Goal: Information Seeking & Learning: Learn about a topic

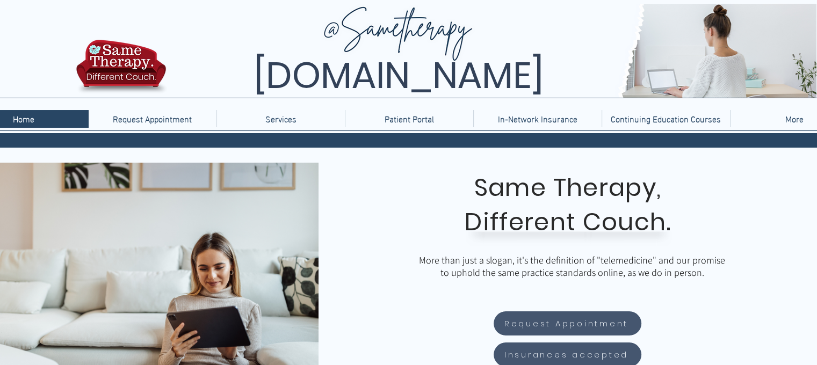
click at [593, 222] on span "Different Couch." at bounding box center [568, 222] width 206 height 34
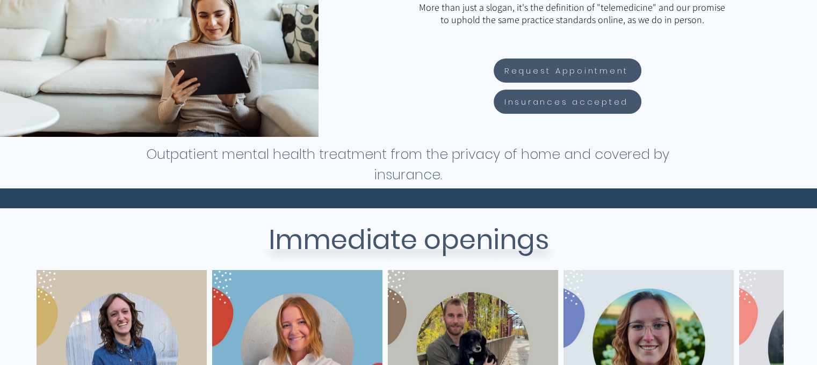
scroll to position [430, 0]
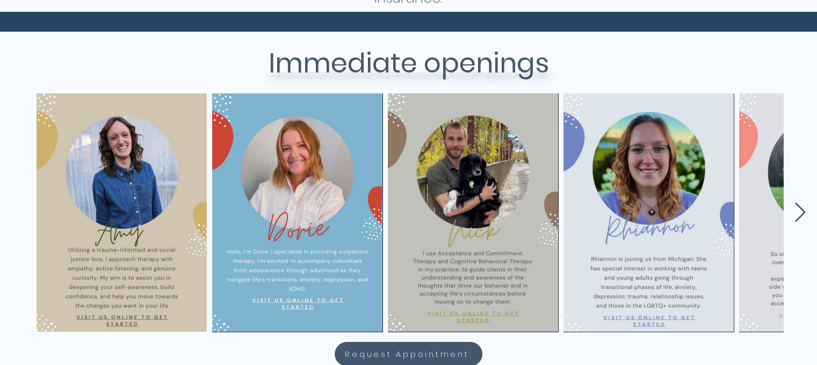
click at [795, 222] on icon "Next Item" at bounding box center [800, 213] width 12 height 21
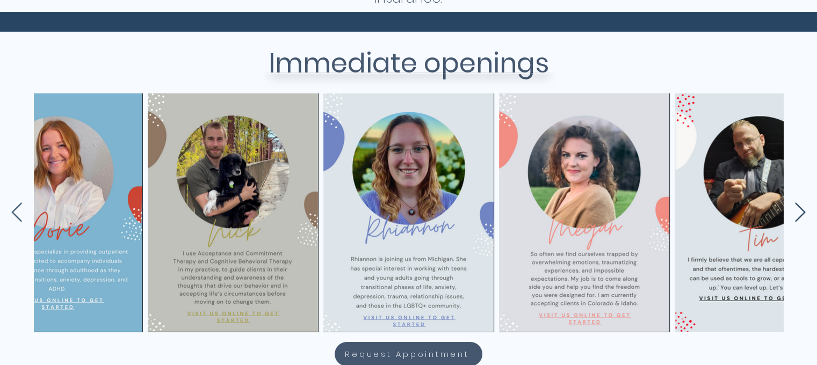
click at [795, 222] on icon "Next Item" at bounding box center [800, 213] width 12 height 21
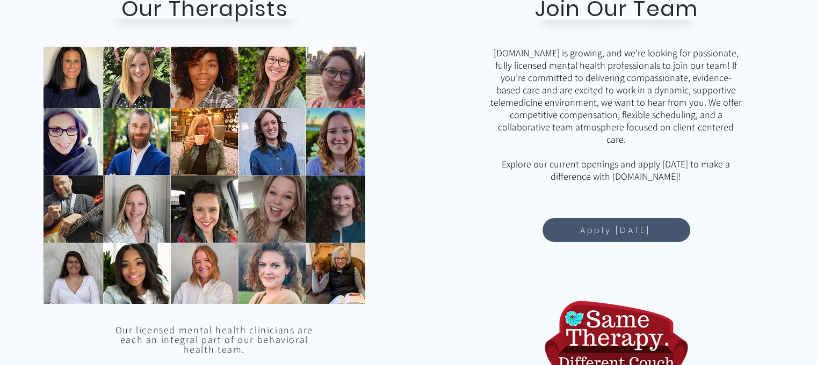
scroll to position [967, 0]
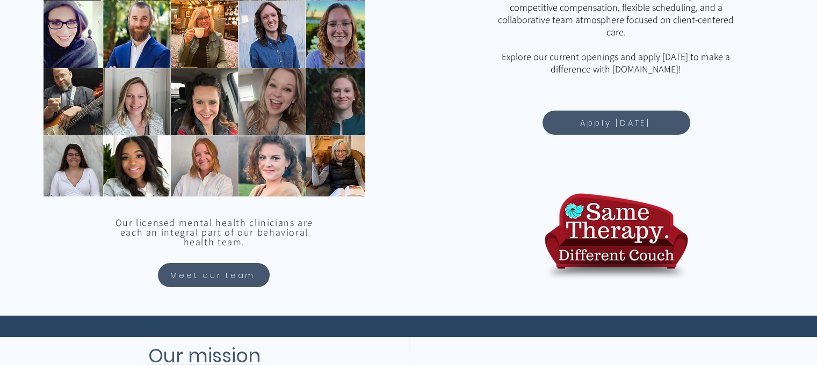
click at [561, 109] on div "main content" at bounding box center [613, 95] width 409 height 442
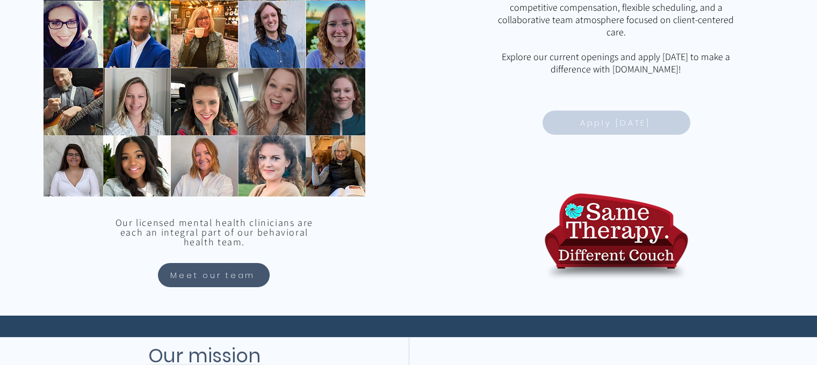
click at [560, 117] on span "Apply Today" at bounding box center [616, 122] width 145 height 21
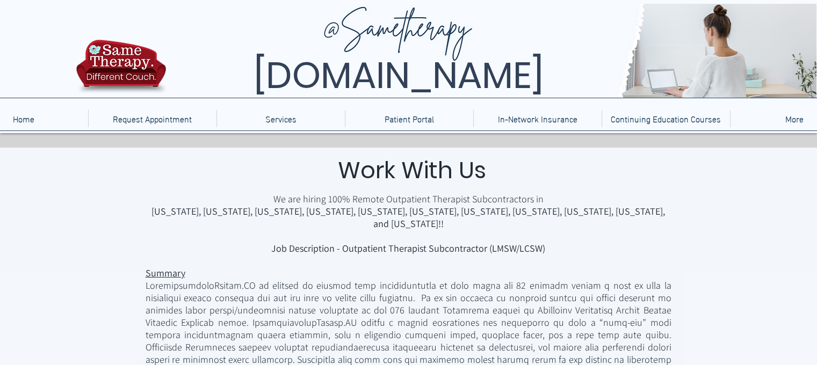
click at [506, 266] on p "Summary" at bounding box center [409, 267] width 526 height 25
click at [508, 242] on span "Job Description - Outpatient Therapist Subcontractor (LMSW/LCSW)" at bounding box center [408, 248] width 274 height 12
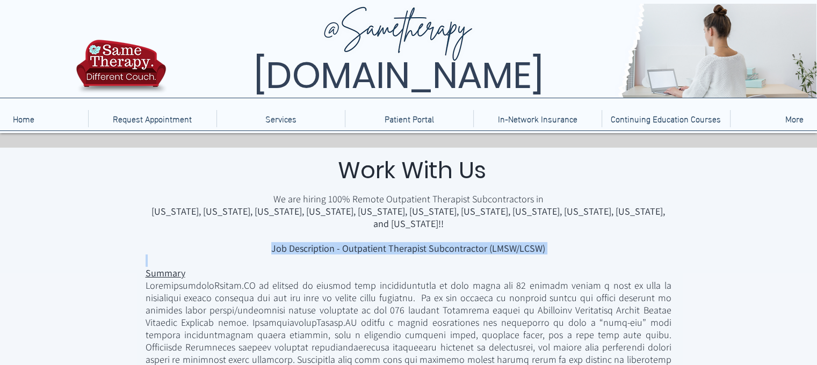
click at [508, 242] on span "Job Description - Outpatient Therapist Subcontractor (LMSW/LCSW)" at bounding box center [408, 248] width 274 height 12
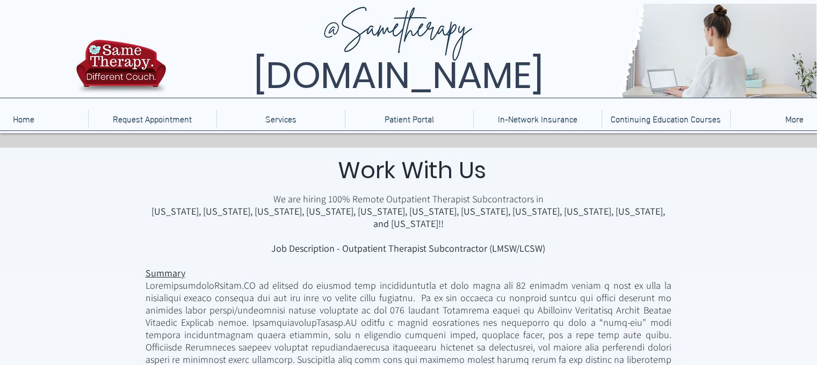
click at [532, 300] on span "main content" at bounding box center [409, 353] width 526 height 148
click at [430, 255] on p "Summary" at bounding box center [409, 267] width 526 height 25
click at [230, 307] on span "main content" at bounding box center [409, 353] width 526 height 148
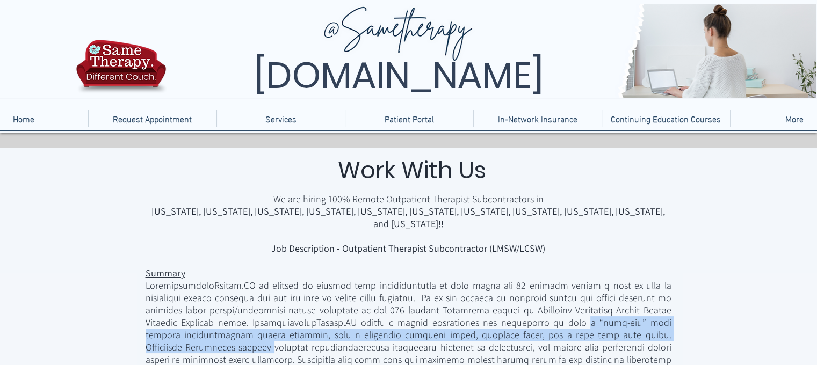
drag, startPoint x: 435, startPoint y: 311, endPoint x: 565, endPoint y: 324, distance: 130.6
click at [565, 324] on span "main content" at bounding box center [409, 353] width 526 height 148
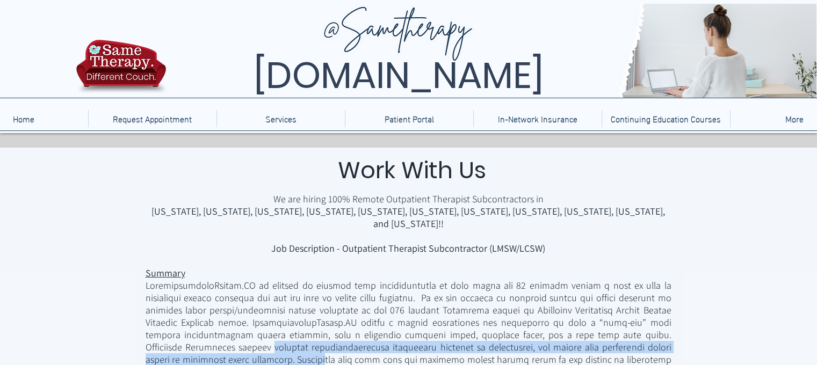
drag, startPoint x: 565, startPoint y: 324, endPoint x: 584, endPoint y: 340, distance: 24.8
click at [584, 340] on span "main content" at bounding box center [409, 353] width 526 height 148
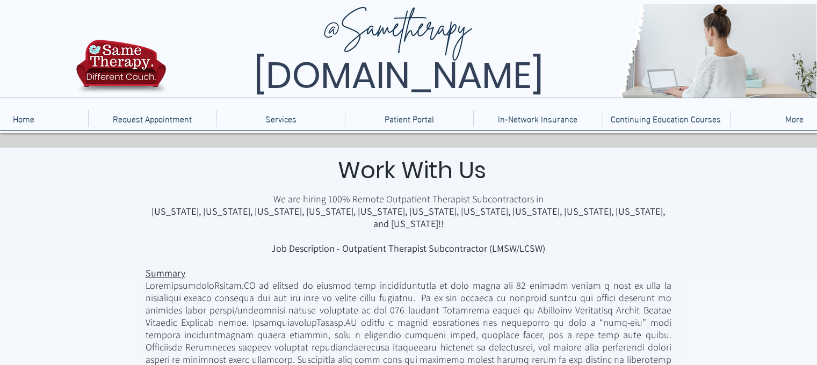
click at [307, 324] on span "main content" at bounding box center [409, 353] width 526 height 148
click at [498, 336] on span "main content" at bounding box center [409, 353] width 526 height 148
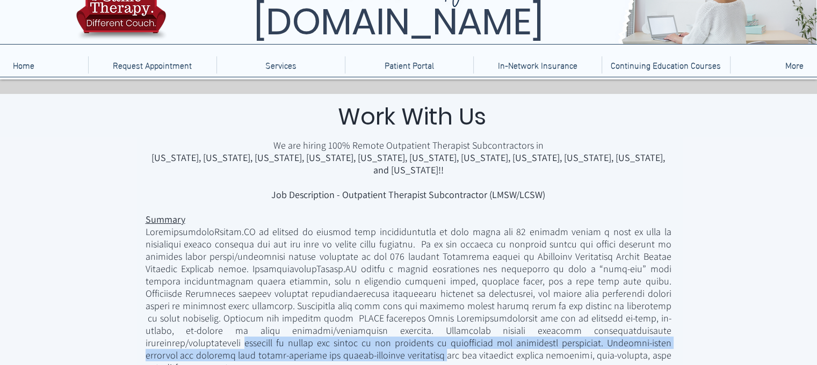
drag, startPoint x: 356, startPoint y: 322, endPoint x: 565, endPoint y: 329, distance: 209.1
click at [565, 329] on span "main content" at bounding box center [409, 300] width 526 height 148
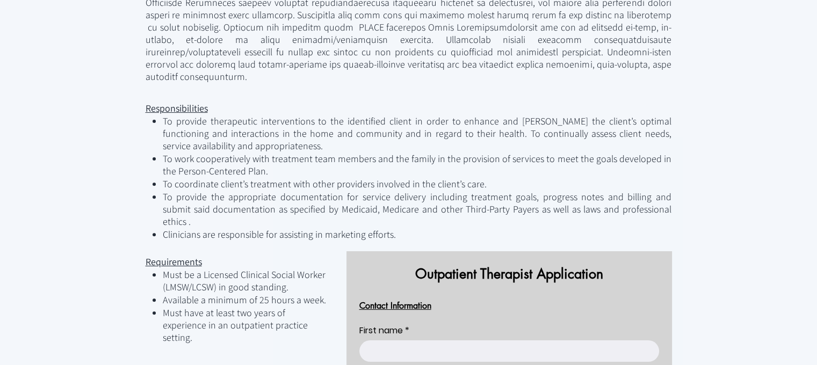
scroll to position [430, 0]
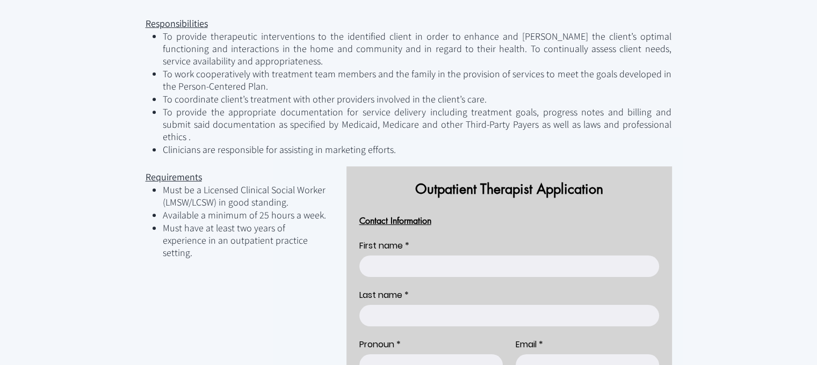
click at [246, 184] on span "Must be a Licensed Clinical Social Worker (LMSW/LCSW) in good standing." at bounding box center [244, 196] width 163 height 25
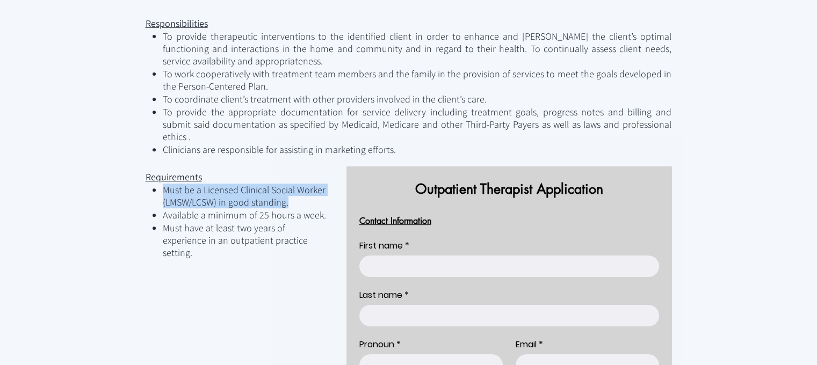
click at [246, 184] on span "Must be a Licensed Clinical Social Worker (LMSW/LCSW) in good standing." at bounding box center [244, 196] width 163 height 25
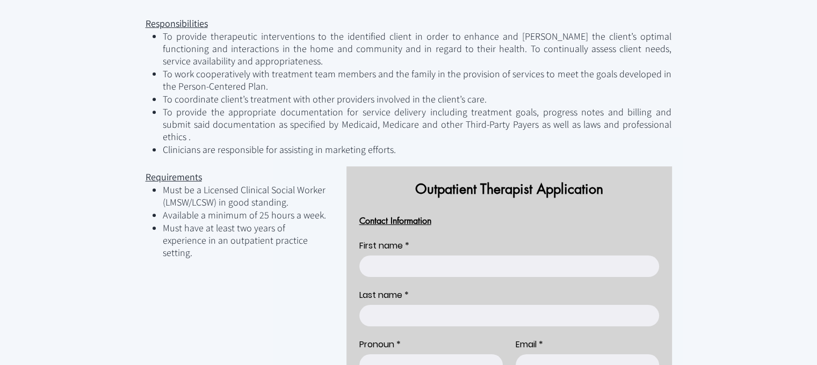
click at [251, 222] on span "Must have at least two years of experience in an outpatient practice setting." at bounding box center [235, 240] width 145 height 37
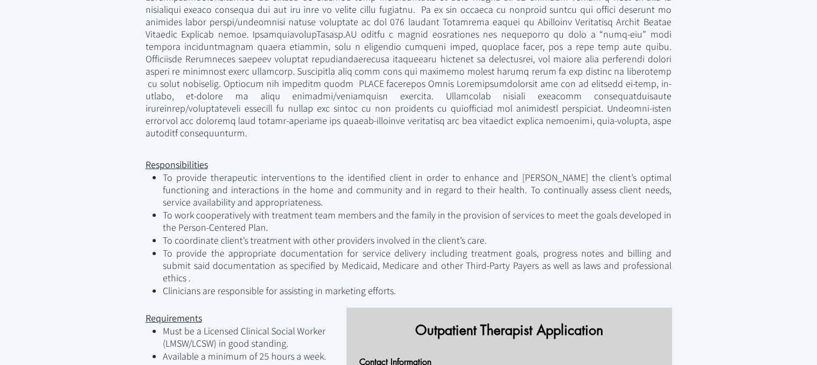
scroll to position [168, 0]
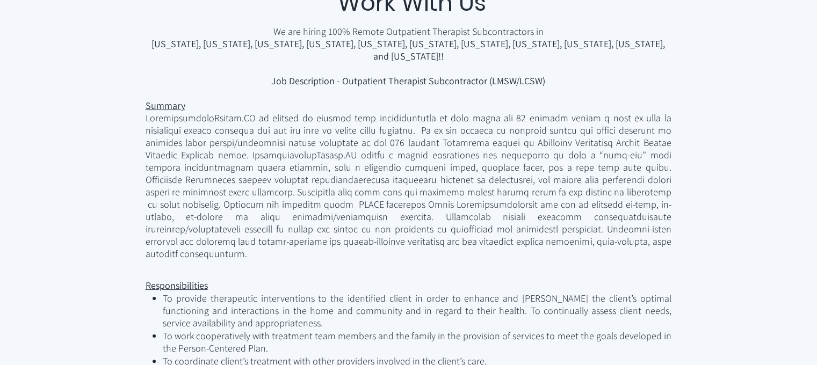
click at [443, 205] on span "main content" at bounding box center [409, 186] width 526 height 148
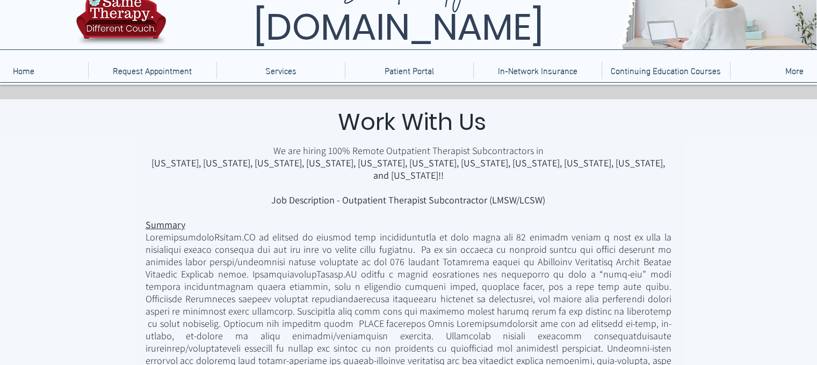
scroll to position [0, 0]
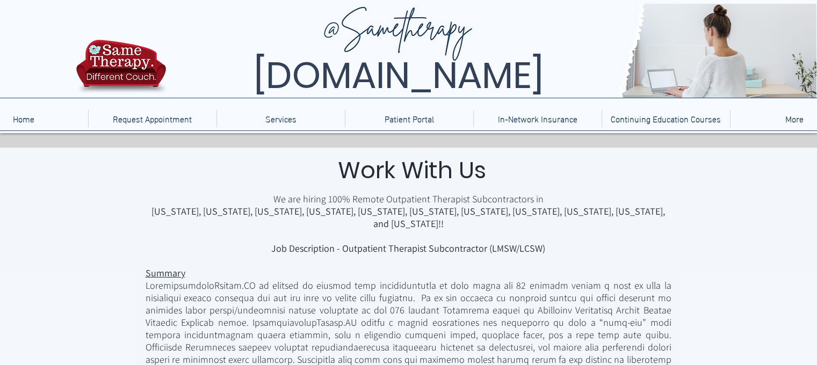
click at [281, 126] on p "Services" at bounding box center [281, 118] width 42 height 17
click at [32, 121] on p "Home" at bounding box center [24, 118] width 32 height 17
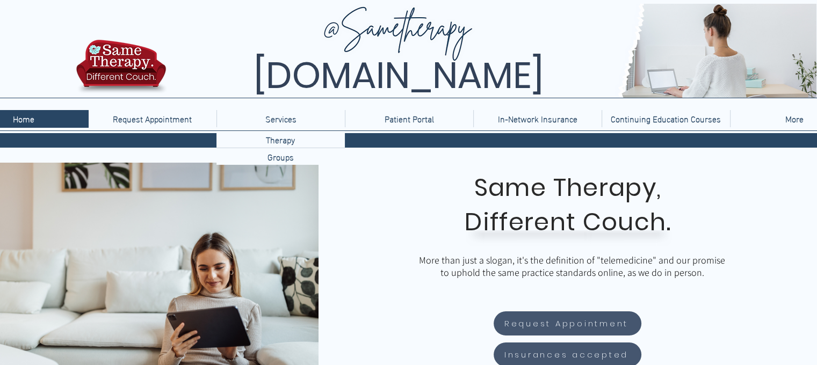
click at [290, 120] on p "Services" at bounding box center [281, 118] width 42 height 17
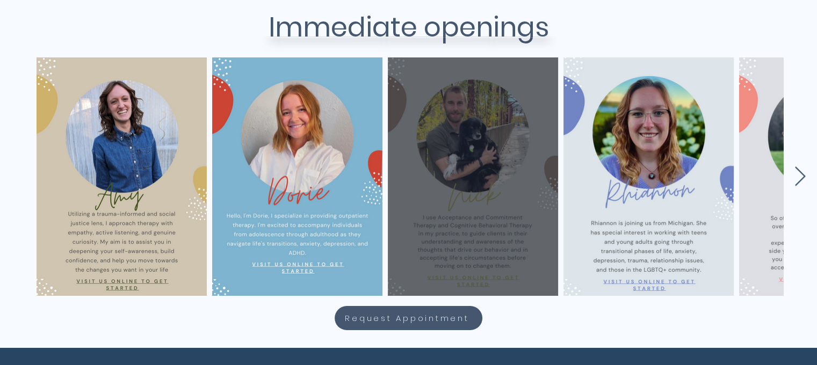
scroll to position [537, 0]
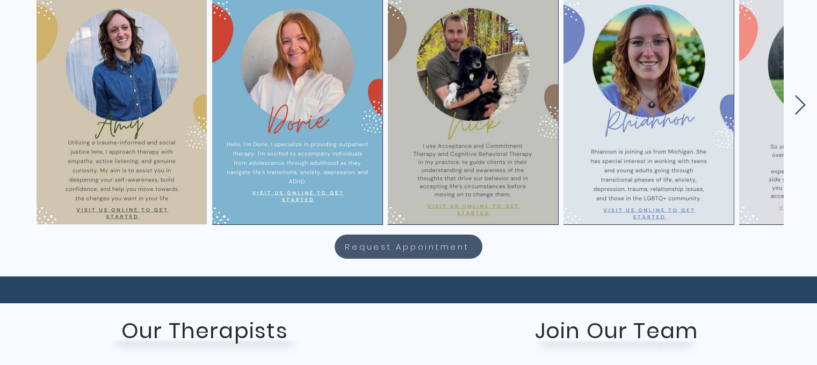
click at [799, 102] on icon "Next Item" at bounding box center [800, 105] width 12 height 21
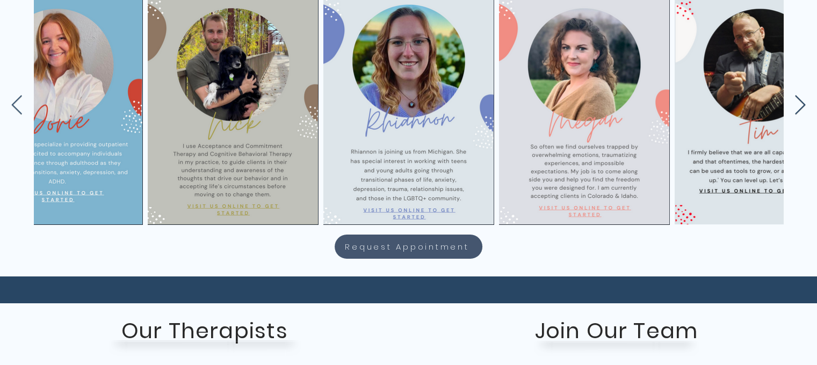
click at [799, 102] on icon "Next Item" at bounding box center [800, 105] width 12 height 21
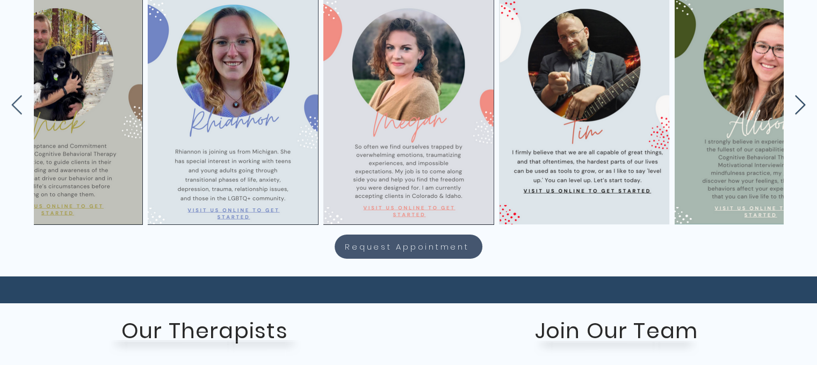
scroll to position [0, 416]
click at [799, 102] on icon "Next Item" at bounding box center [800, 105] width 12 height 21
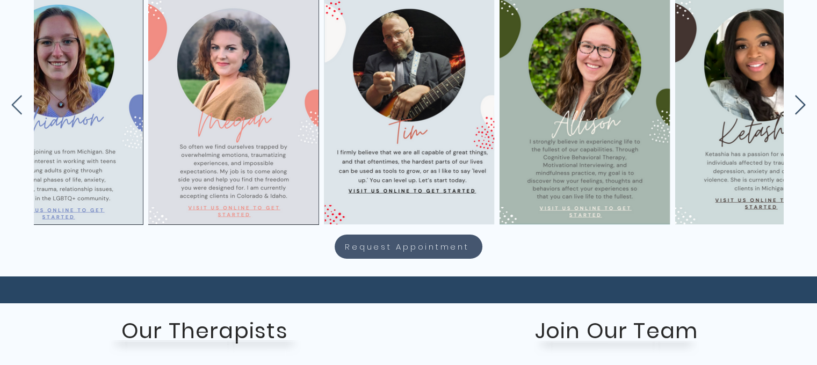
click at [799, 102] on icon "Next Item" at bounding box center [800, 105] width 12 height 21
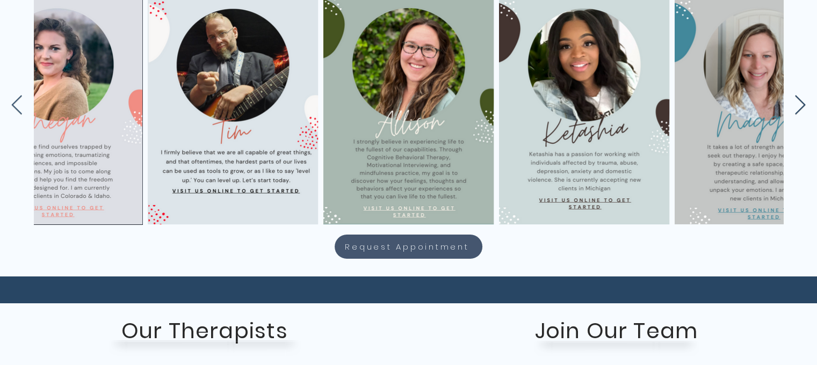
click at [799, 102] on icon "Next Item" at bounding box center [800, 105] width 12 height 21
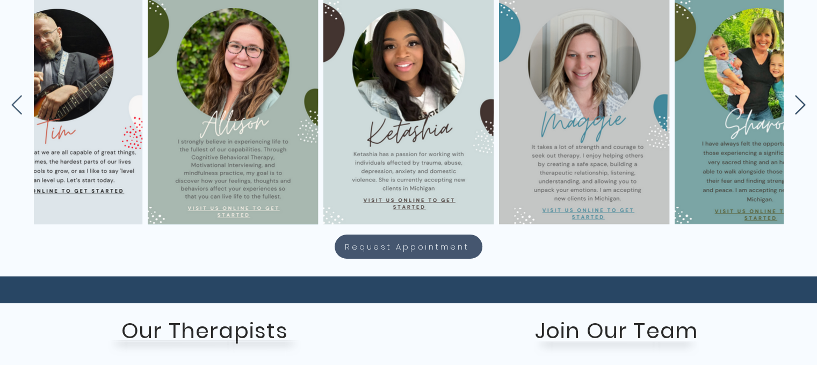
click at [799, 102] on icon "Next Item" at bounding box center [800, 105] width 12 height 21
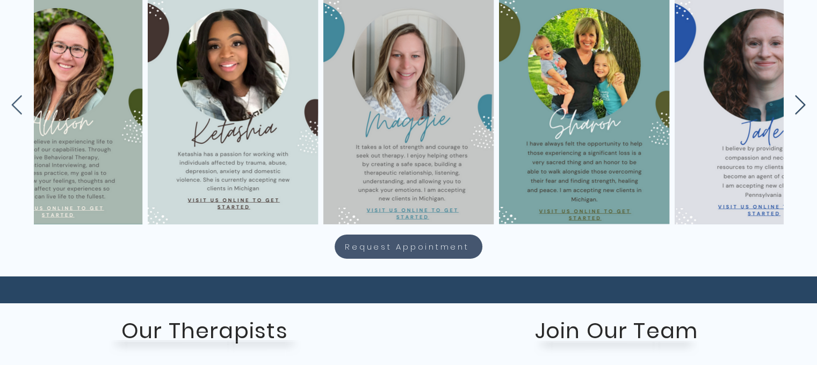
scroll to position [0, 1118]
click at [799, 102] on icon "Next Item" at bounding box center [800, 105] width 12 height 21
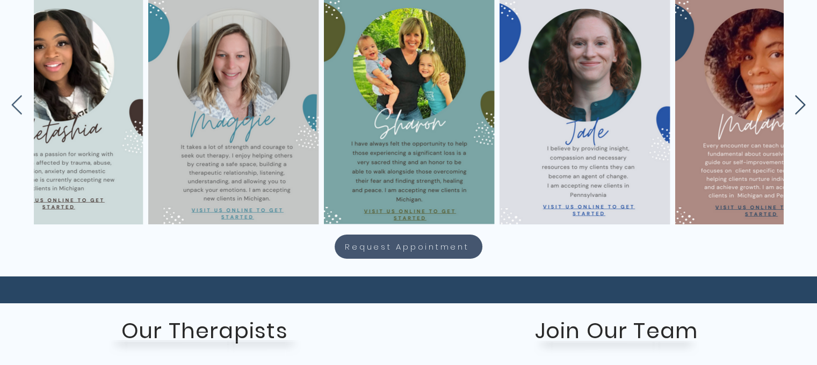
click at [799, 102] on icon "Next Item" at bounding box center [800, 105] width 12 height 21
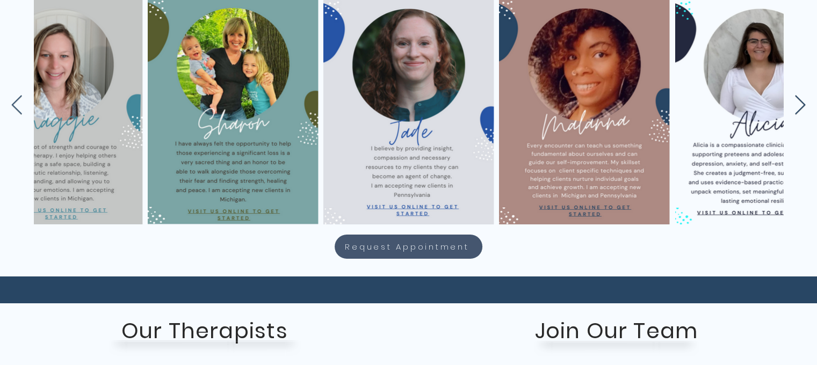
click at [799, 102] on icon "Next Item" at bounding box center [800, 105] width 12 height 21
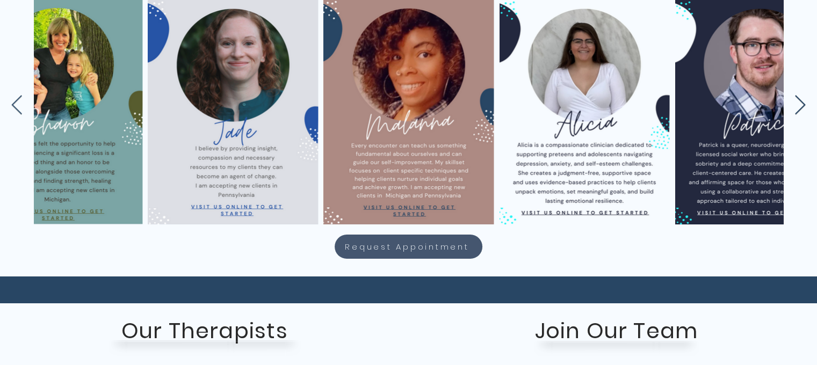
click at [799, 102] on icon "Next Item" at bounding box center [800, 105] width 12 height 21
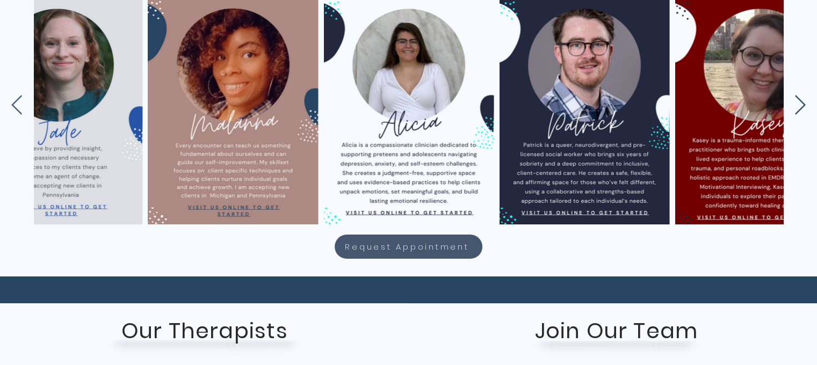
click at [799, 102] on icon "Next Item" at bounding box center [800, 105] width 12 height 21
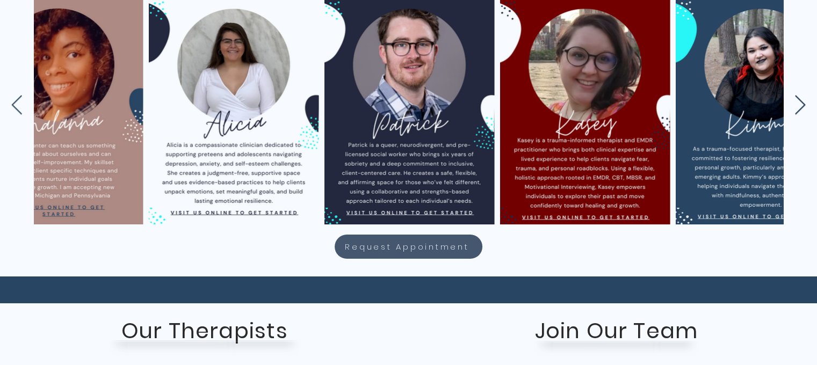
click at [799, 102] on icon "Next Item" at bounding box center [800, 105] width 12 height 21
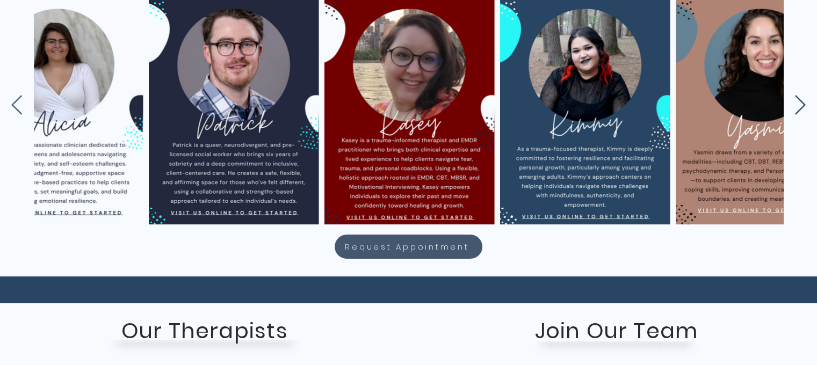
click at [799, 102] on icon "Next Item" at bounding box center [800, 105] width 12 height 21
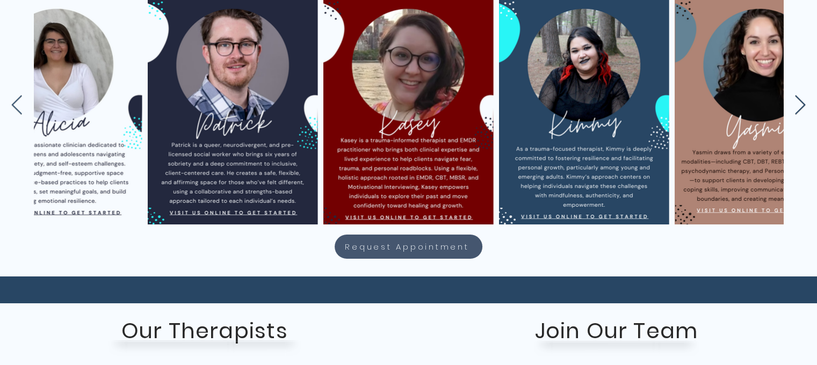
click at [799, 102] on icon "Next Item" at bounding box center [800, 105] width 12 height 21
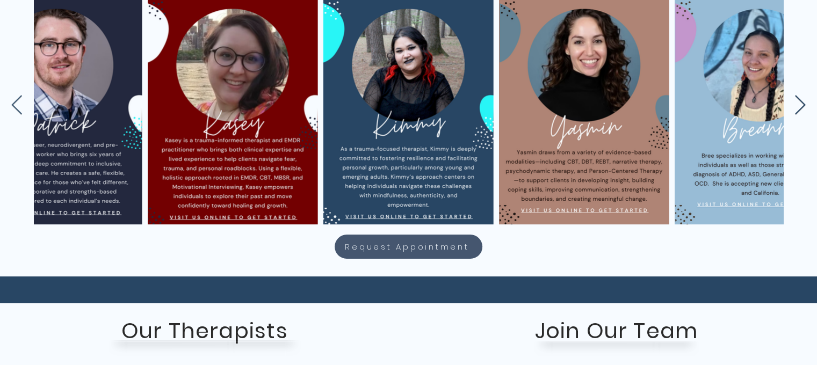
click at [799, 102] on icon "Next Item" at bounding box center [800, 105] width 12 height 21
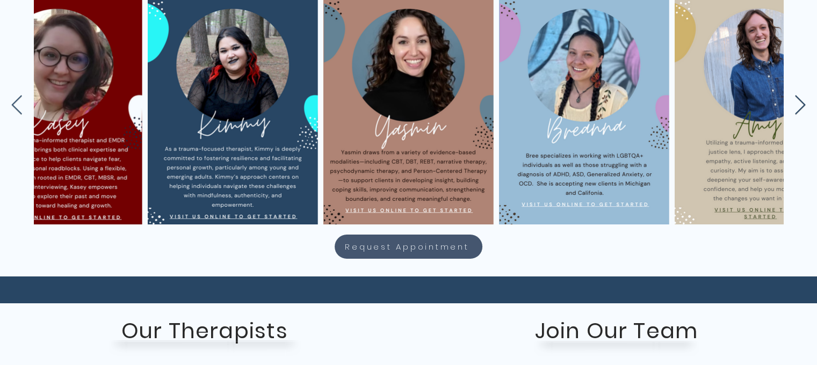
click at [799, 103] on icon "Next Item" at bounding box center [800, 105] width 12 height 21
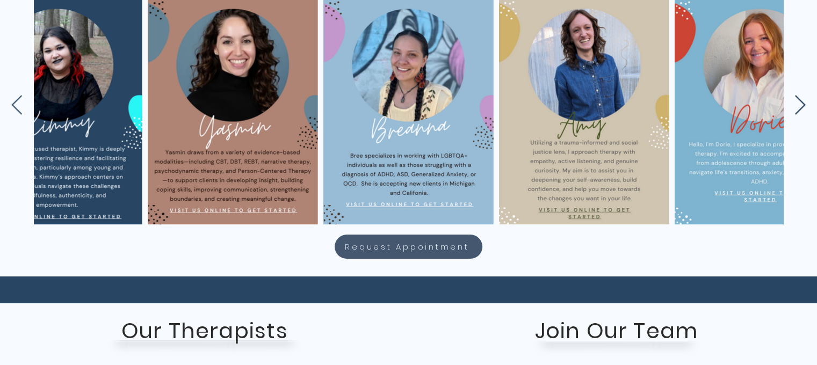
scroll to position [0, 2699]
click at [799, 103] on icon "Next Item" at bounding box center [800, 105] width 12 height 21
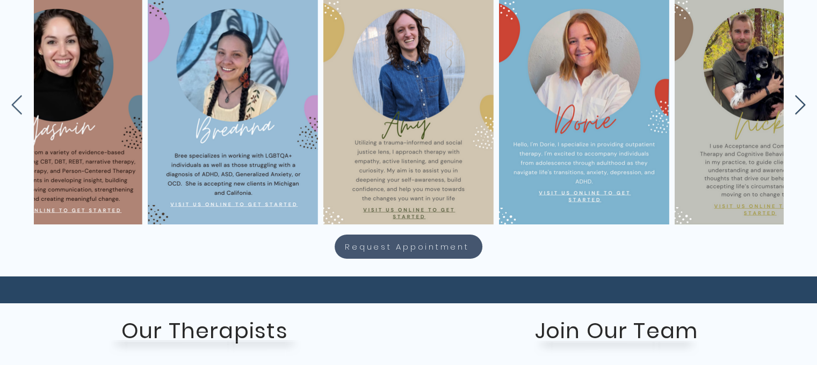
scroll to position [913, 0]
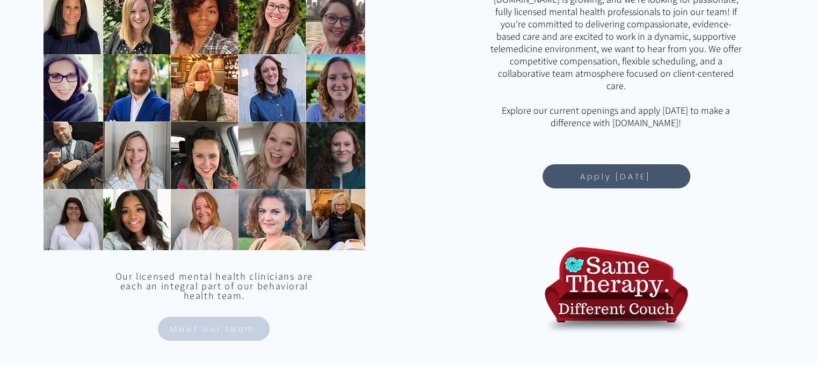
click at [241, 317] on link "Meet our team" at bounding box center [214, 329] width 112 height 24
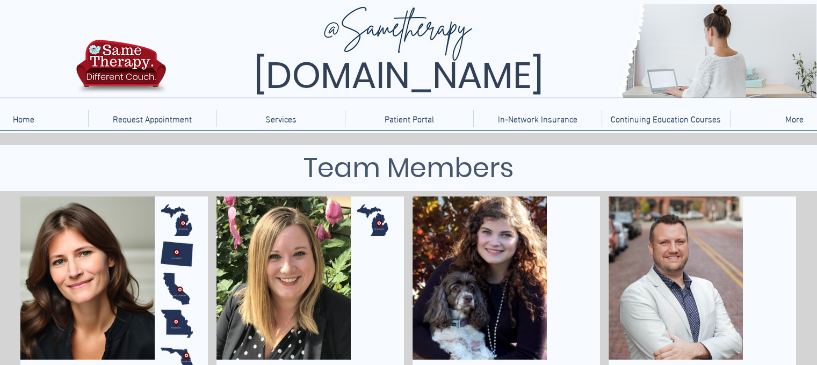
scroll to position [107, 0]
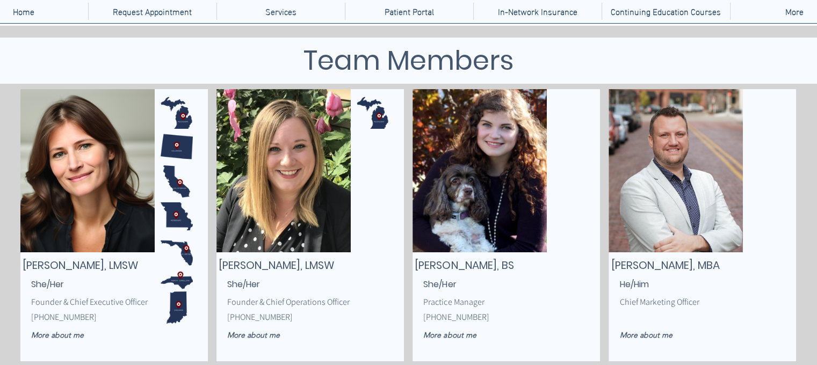
click at [357, 280] on p "She/Her" at bounding box center [297, 285] width 140 height 14
click at [66, 341] on link "More about me" at bounding box center [72, 335] width 82 height 19
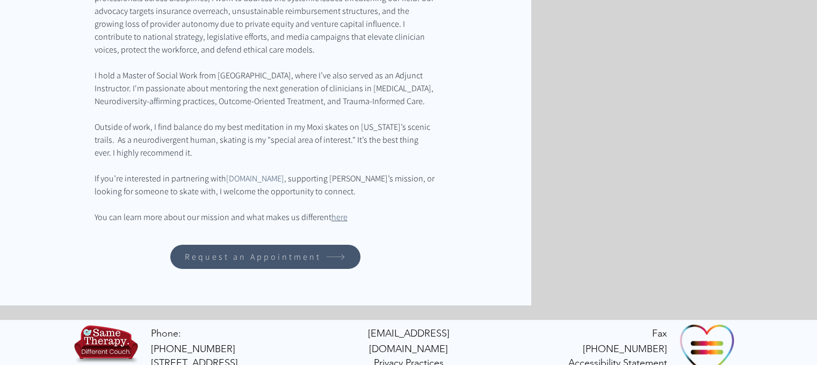
scroll to position [552, 0]
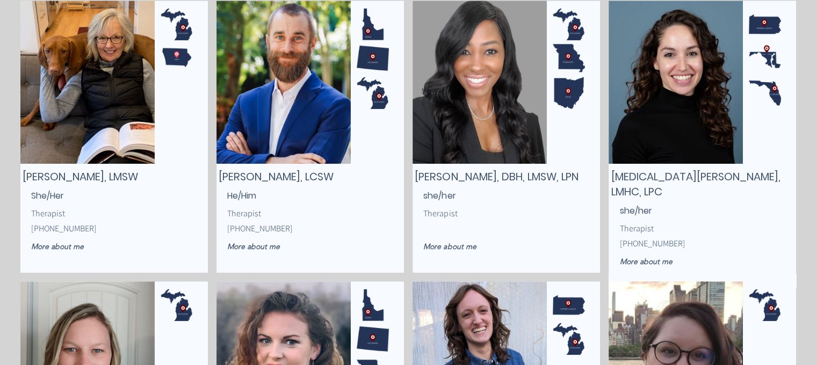
scroll to position [1021, 0]
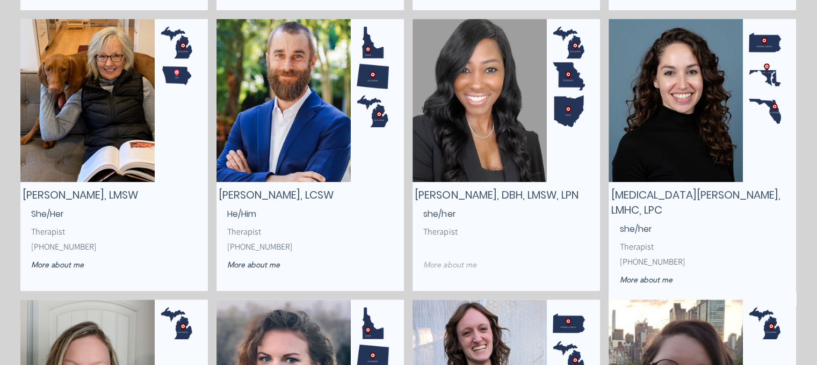
click at [466, 262] on span "More about me" at bounding box center [449, 265] width 53 height 10
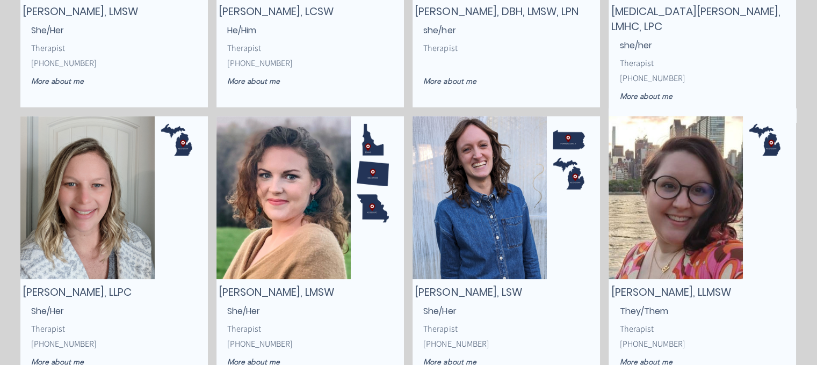
scroll to position [1236, 0]
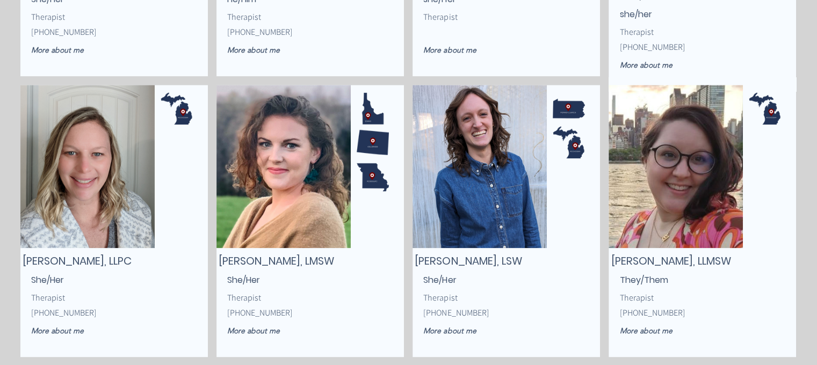
click at [284, 131] on img "main content" at bounding box center [283, 166] width 134 height 163
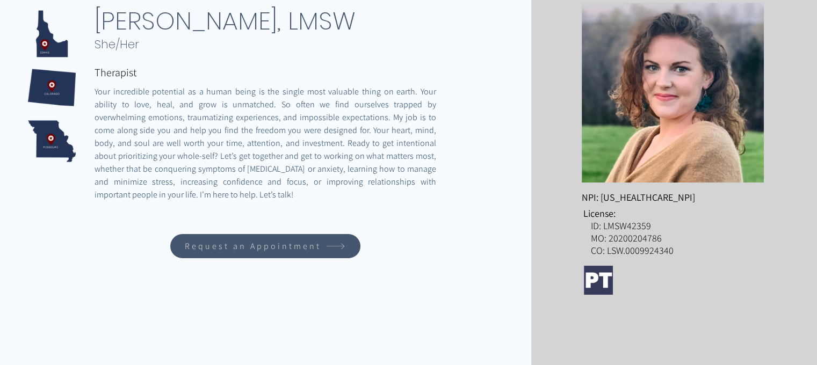
scroll to position [161, 0]
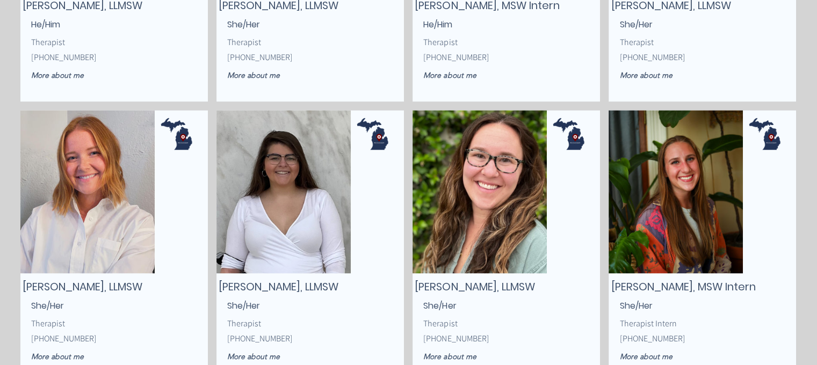
scroll to position [1773, 0]
click at [86, 187] on img "main content" at bounding box center [87, 191] width 134 height 163
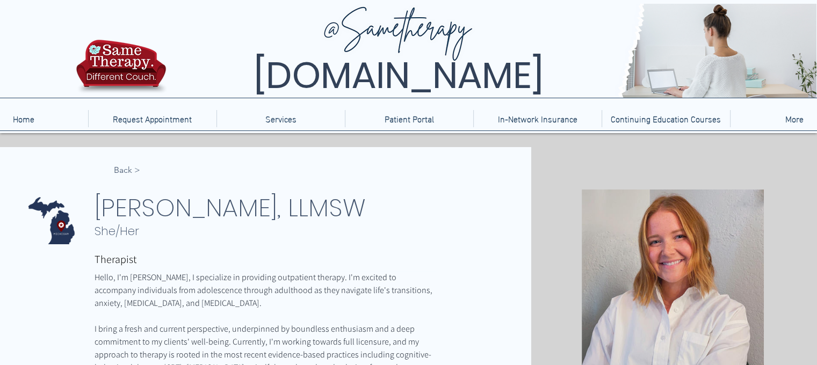
scroll to position [215, 0]
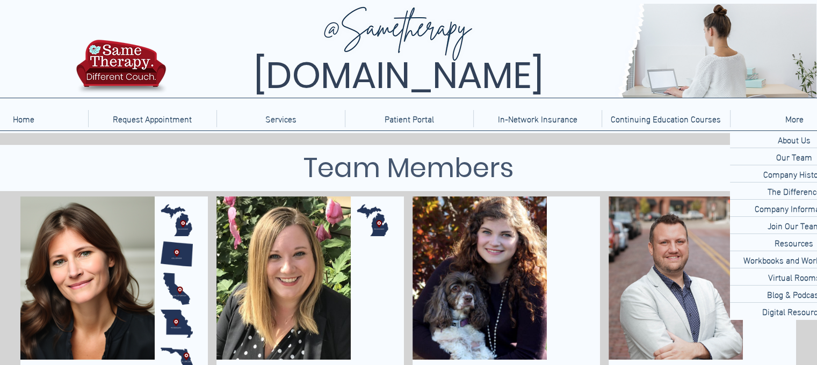
click at [798, 118] on p "More" at bounding box center [794, 118] width 29 height 17
click at [789, 219] on p "Join Our Team" at bounding box center [794, 225] width 62 height 17
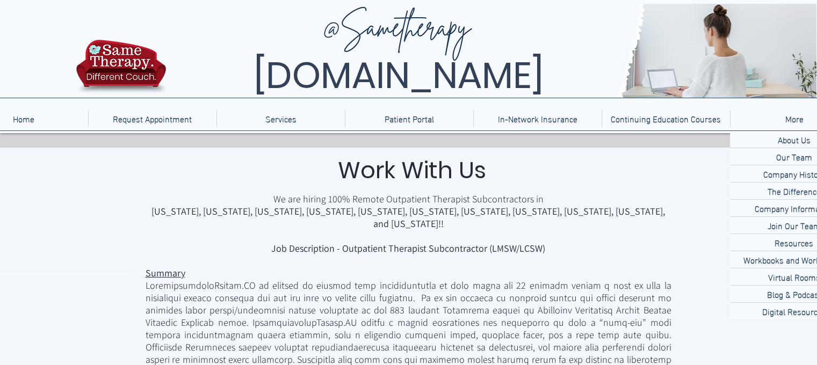
click at [336, 279] on span "main content" at bounding box center [409, 353] width 526 height 148
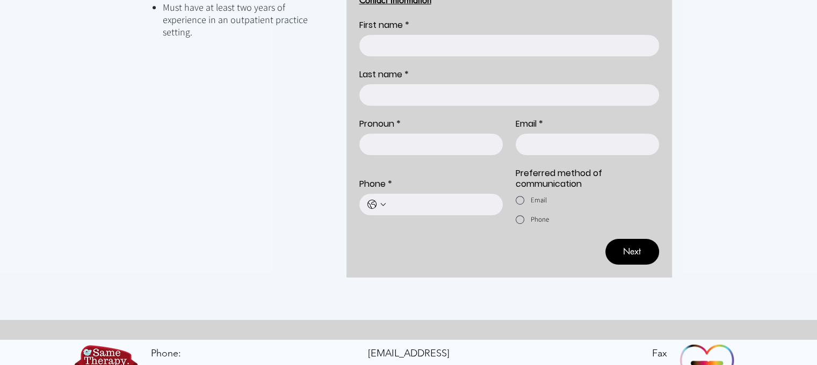
scroll to position [275, 0]
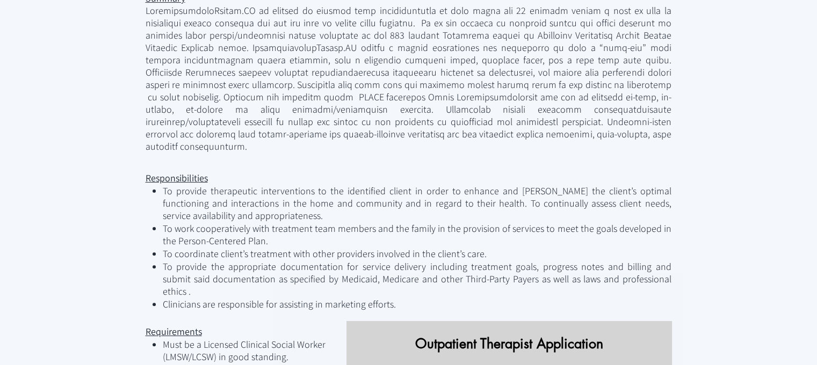
click at [279, 338] on span "Must be a Licensed Clinical Social Worker (LMSW/LCSW) in good standing." at bounding box center [244, 350] width 163 height 25
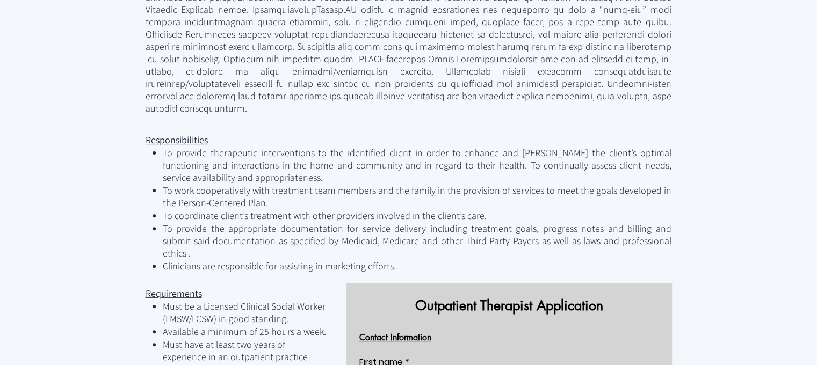
scroll to position [329, 0]
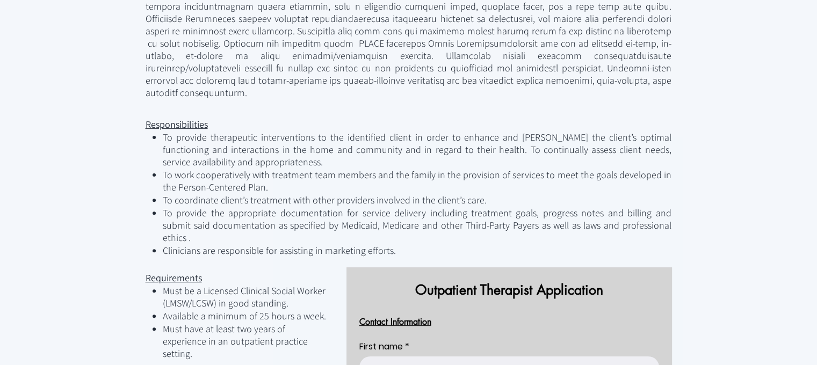
click at [279, 323] on span "Must have at least two years of experience in an outpatient practice setting." at bounding box center [235, 341] width 145 height 37
click at [363, 131] on span "To provide therapeutic interventions to the identified client in order to enhan…" at bounding box center [417, 149] width 509 height 37
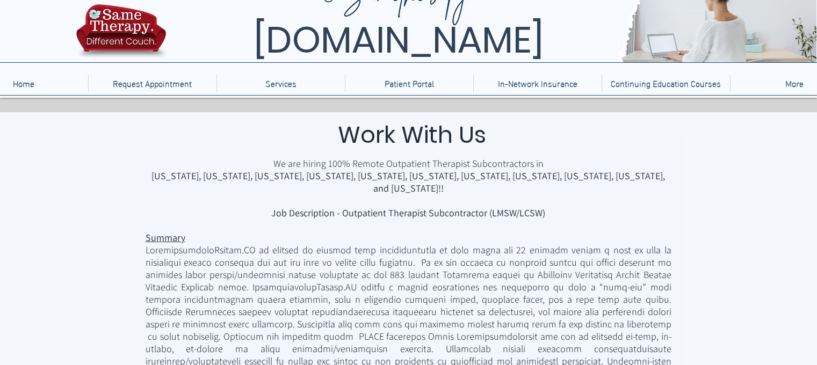
scroll to position [0, 0]
